Goal: Task Accomplishment & Management: Manage account settings

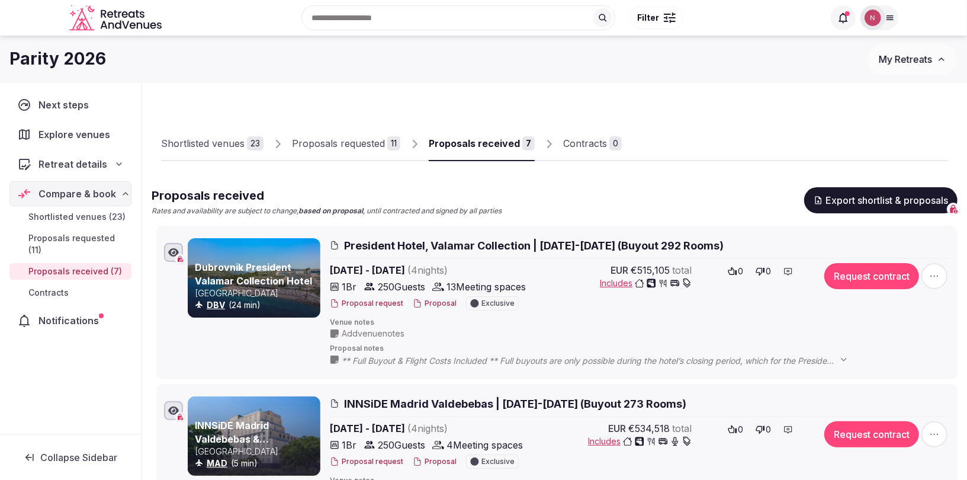
click at [887, 61] on span "My Retreats" at bounding box center [905, 59] width 53 height 12
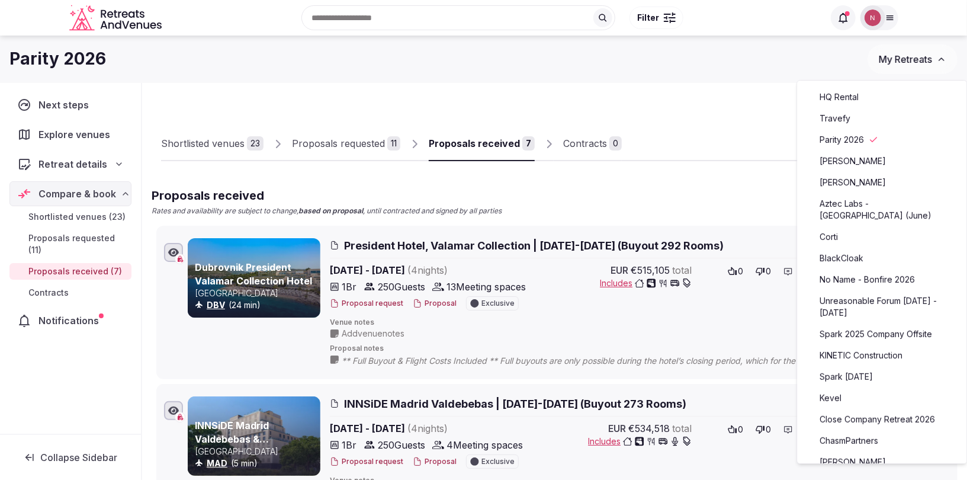
scroll to position [258, 0]
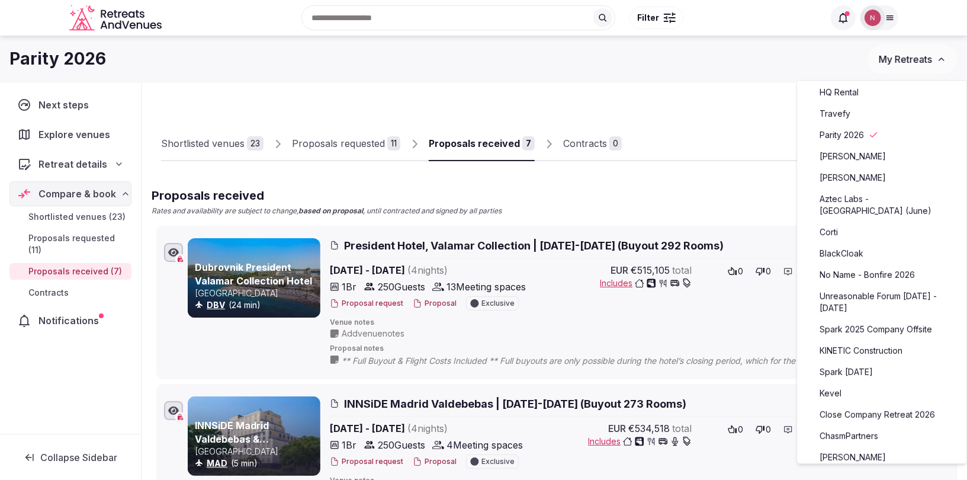
click at [880, 287] on link "Unreasonable Forum 2026 - 2027" at bounding box center [882, 302] width 146 height 31
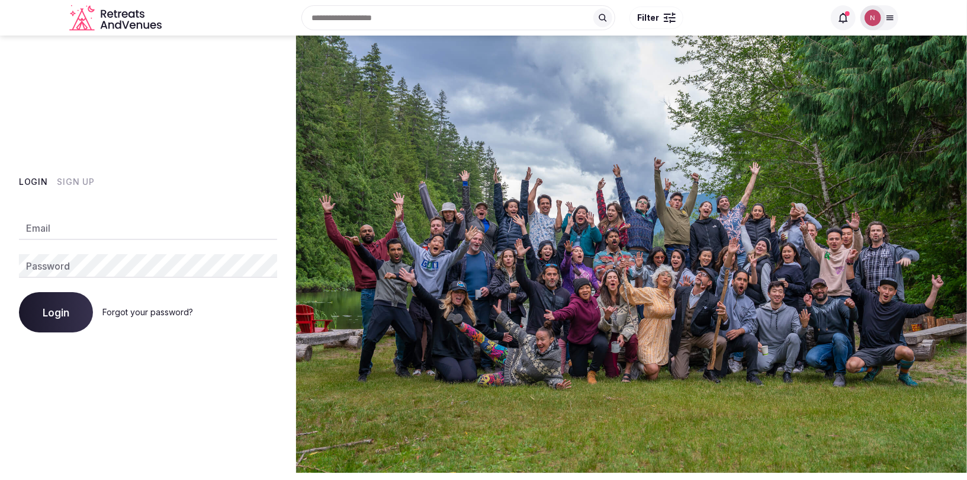
click at [214, 230] on input "Email" at bounding box center [148, 228] width 258 height 24
type input "**********"
click at [50, 317] on span "Login" at bounding box center [56, 312] width 27 height 12
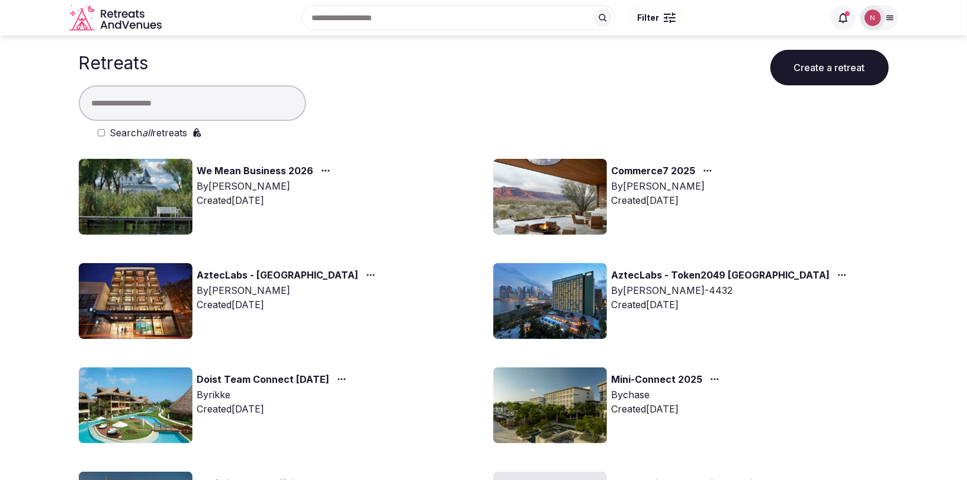
click at [207, 103] on input "text" at bounding box center [192, 103] width 227 height 36
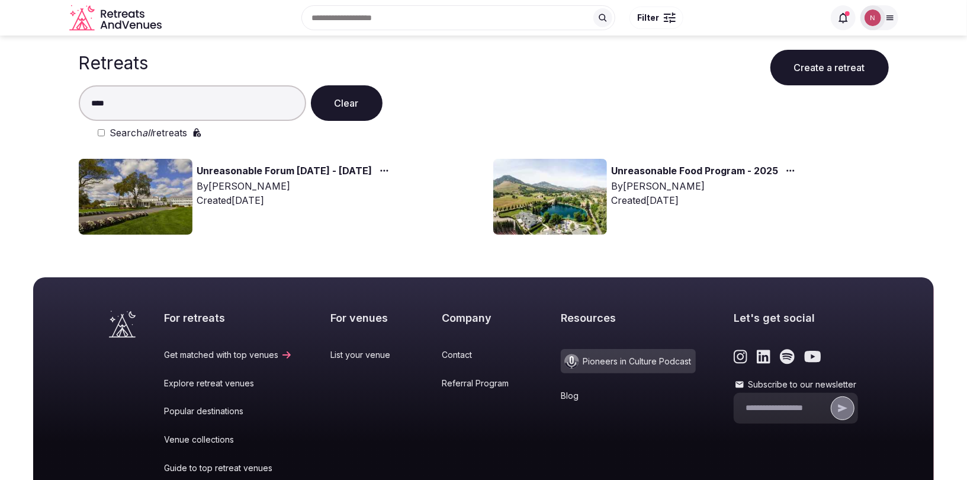
type input "****"
click at [172, 185] on img at bounding box center [136, 197] width 114 height 76
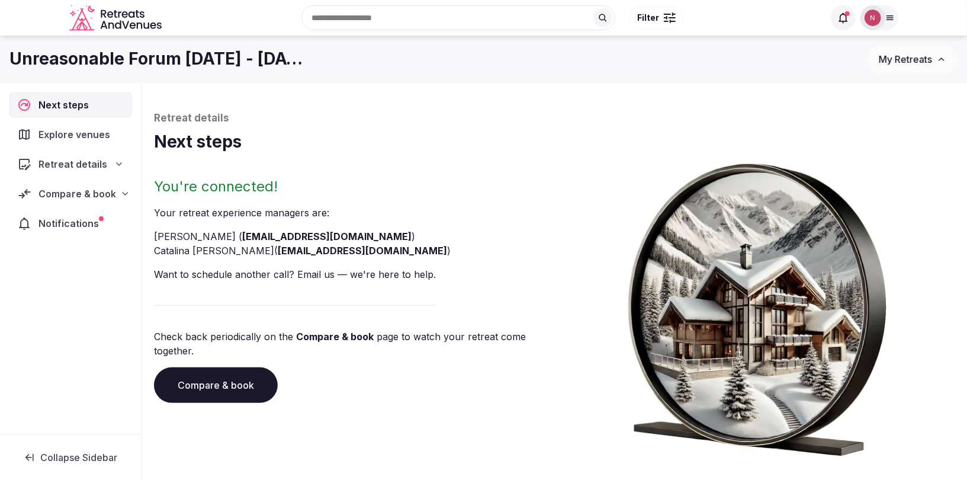
click at [81, 198] on span "Compare & book" at bounding box center [76, 194] width 77 height 14
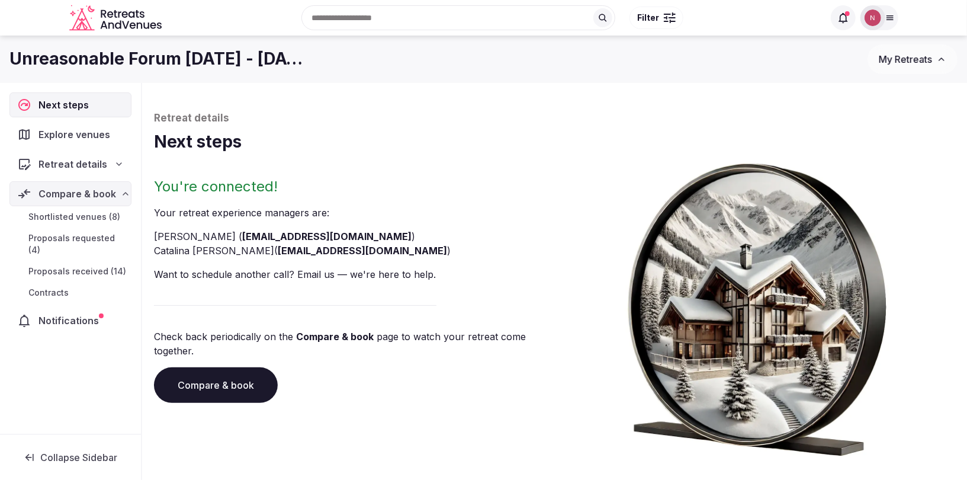
click at [92, 265] on span "Proposals received (14)" at bounding box center [77, 271] width 98 height 12
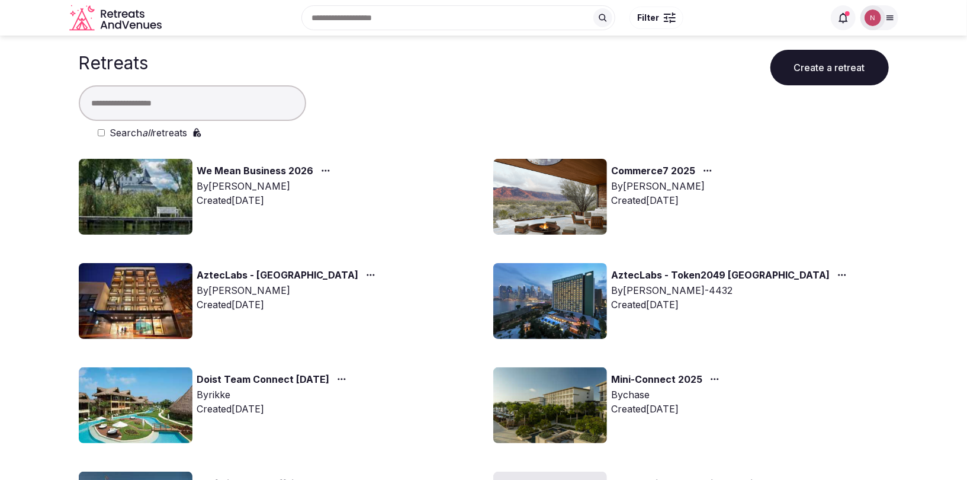
click at [241, 110] on input "text" at bounding box center [192, 103] width 227 height 36
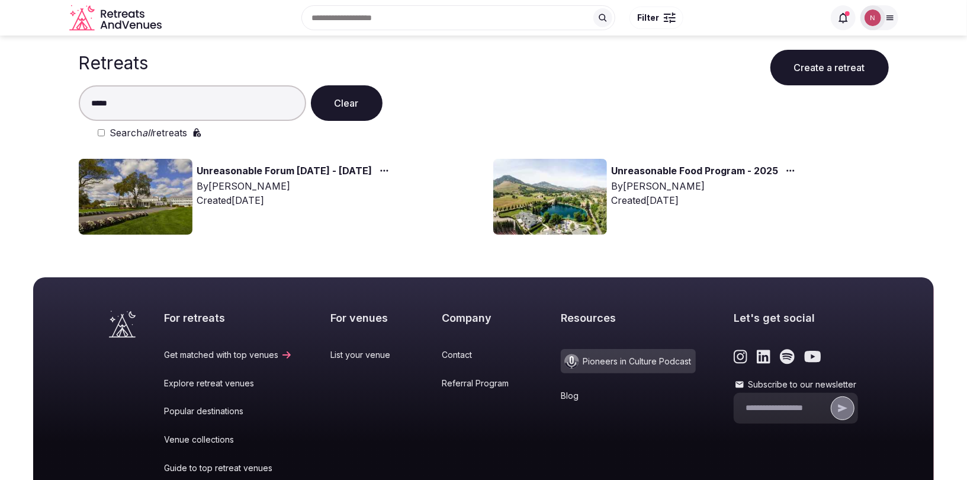
type input "*****"
click at [166, 204] on img at bounding box center [136, 197] width 114 height 76
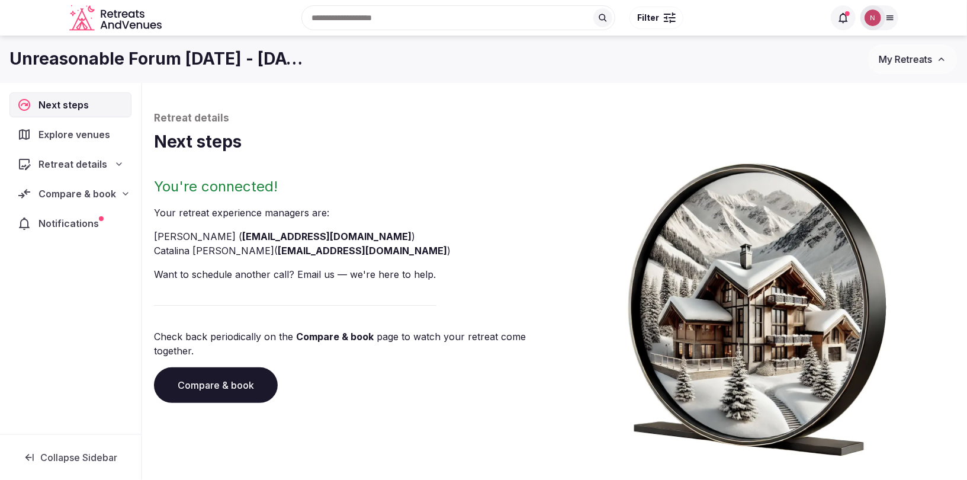
click at [96, 197] on span "Compare & book" at bounding box center [77, 194] width 78 height 14
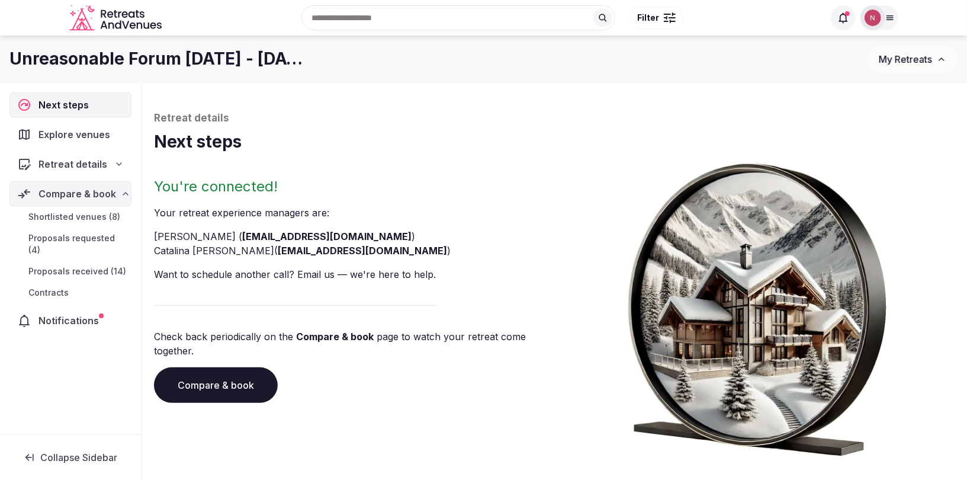
click at [79, 265] on span "Proposals received (14)" at bounding box center [77, 271] width 98 height 12
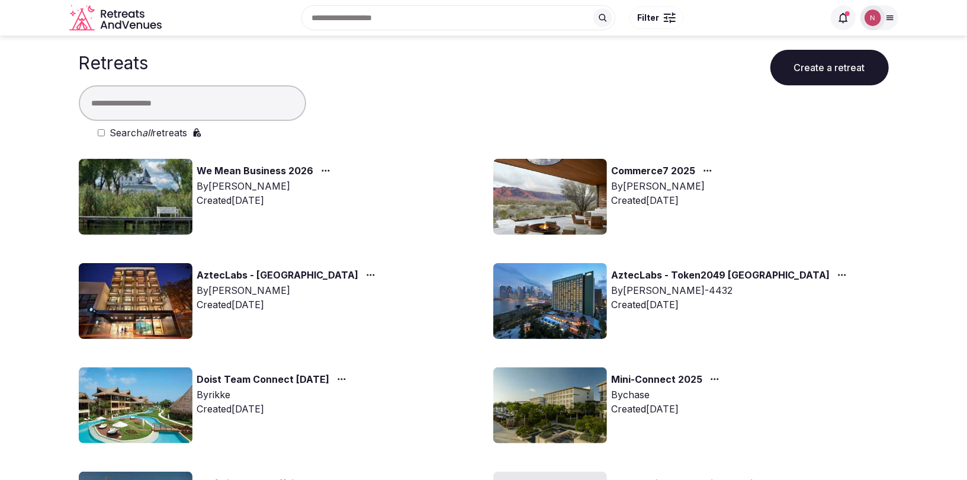
click at [243, 98] on input "text" at bounding box center [192, 103] width 227 height 36
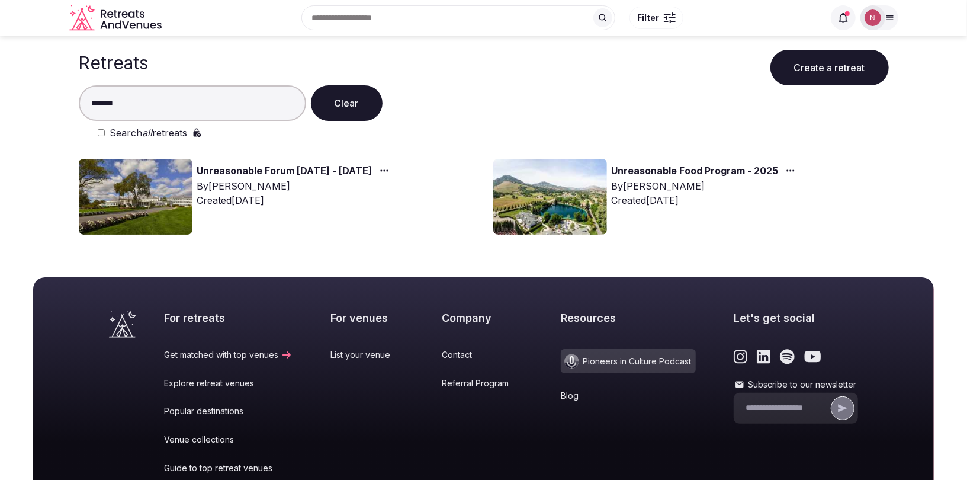
type input "*******"
click at [163, 192] on img at bounding box center [136, 197] width 114 height 76
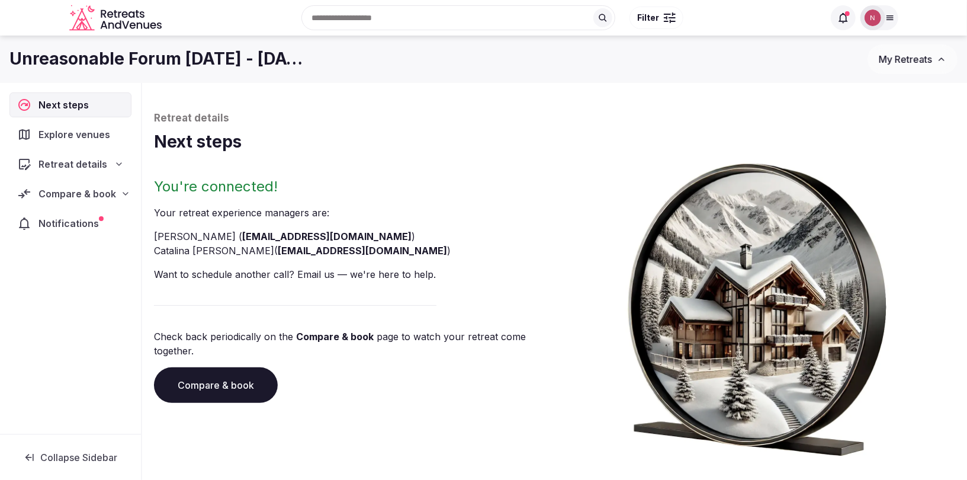
click at [60, 189] on span "Compare & book" at bounding box center [77, 194] width 78 height 14
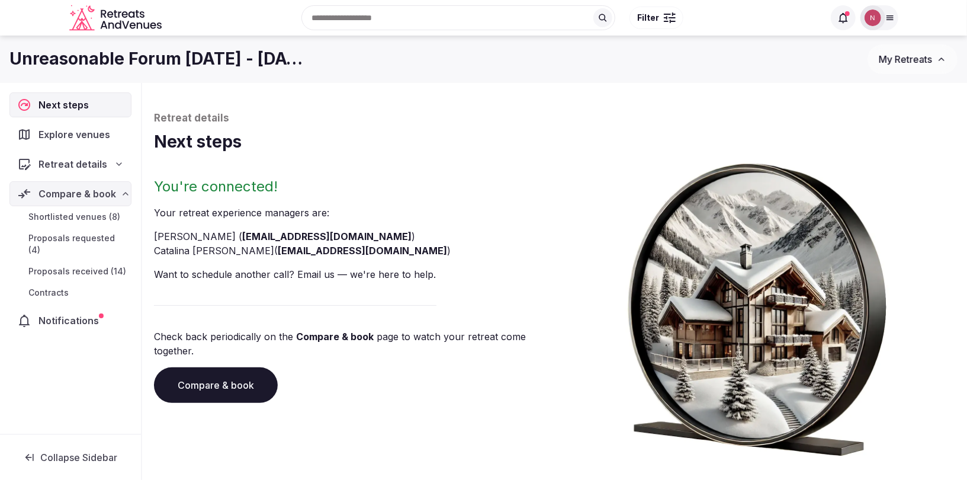
click at [66, 265] on span "Proposals received (14)" at bounding box center [77, 271] width 98 height 12
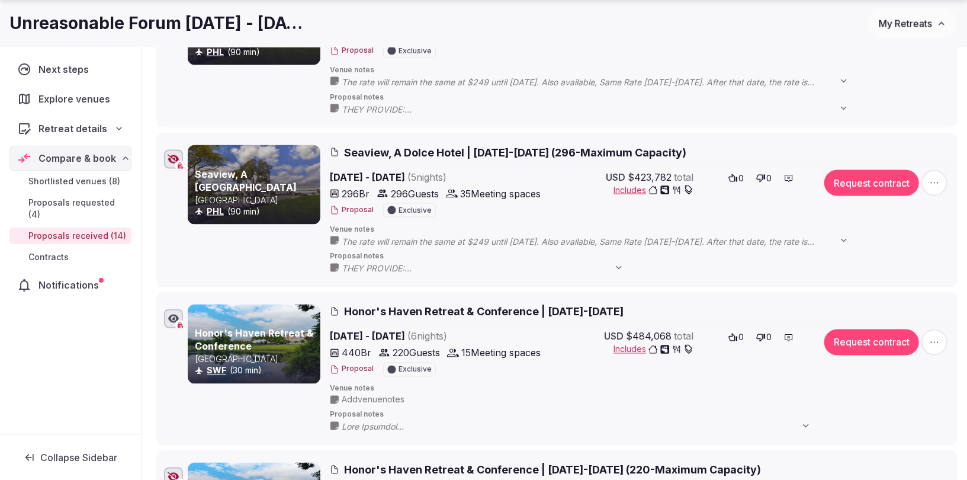
scroll to position [1206, 0]
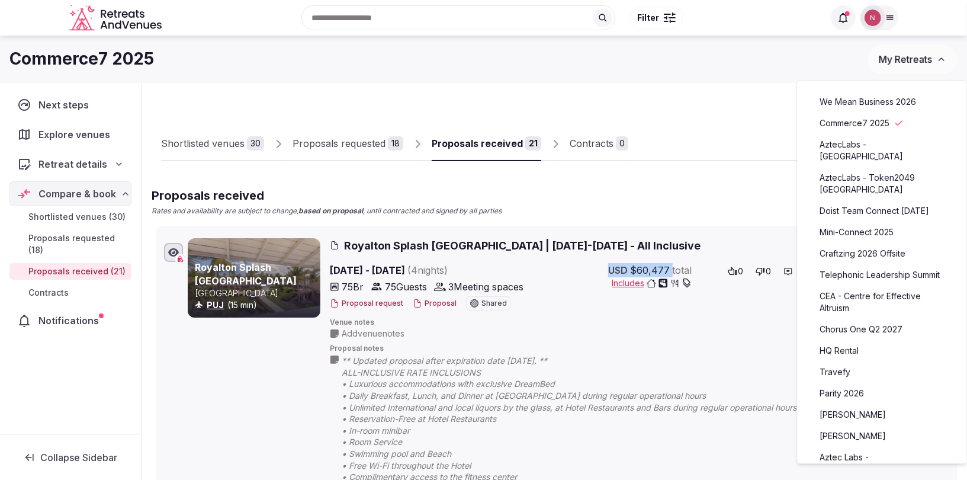
scroll to position [201, 0]
